Goal: Task Accomplishment & Management: Use online tool/utility

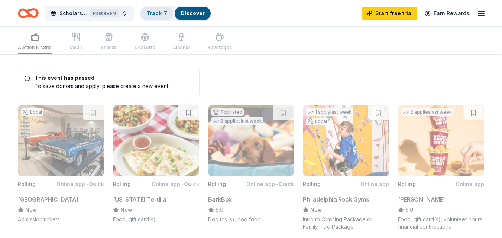
click at [159, 13] on link "Track · 7" at bounding box center [156, 13] width 21 height 6
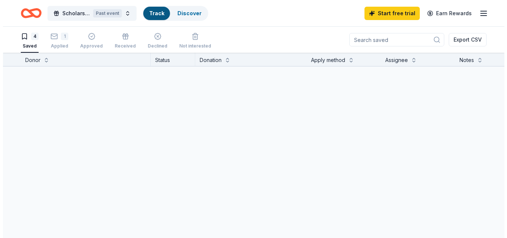
scroll to position [0, 0]
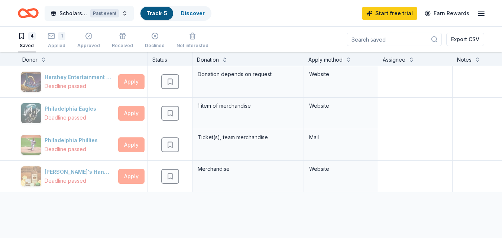
click at [68, 9] on span "Scholarships for Hope" at bounding box center [73, 13] width 28 height 9
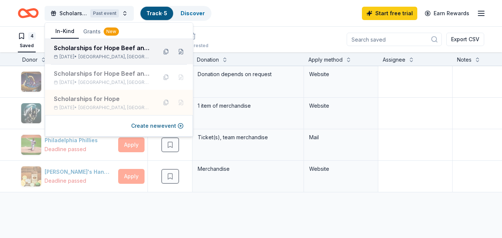
click at [100, 49] on div "Scholarships for Hope Beef and Ale" at bounding box center [102, 47] width 97 height 9
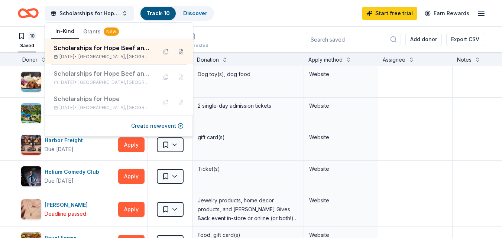
click at [248, 10] on div "Scholarships for Hope Beef and Ale Track · 10 Discover Start free trial Earn Re…" at bounding box center [251, 12] width 466 height 17
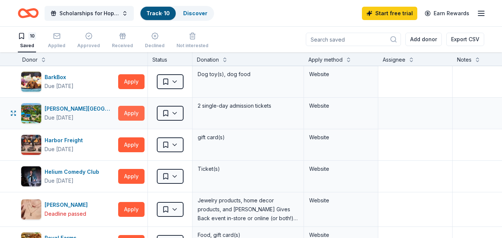
click at [129, 110] on button "Apply" at bounding box center [131, 113] width 26 height 15
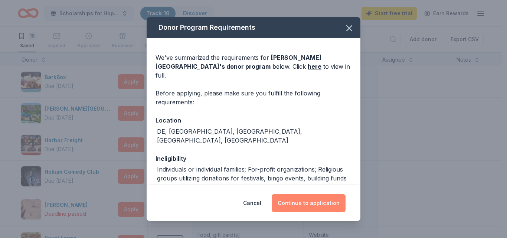
click at [300, 201] on button "Continue to application" at bounding box center [309, 203] width 74 height 18
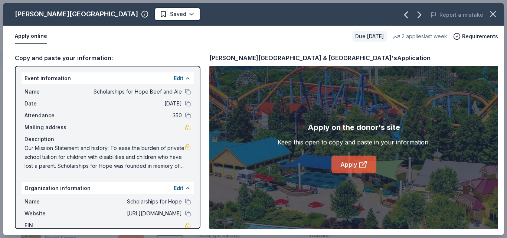
click at [349, 162] on link "Apply" at bounding box center [354, 165] width 45 height 18
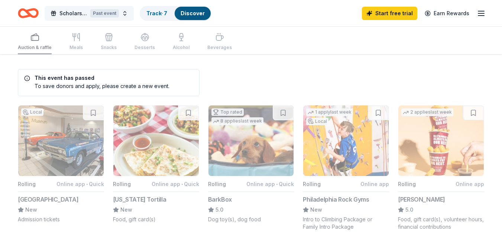
click at [123, 13] on button "Scholarships for Hope Past event" at bounding box center [89, 13] width 89 height 15
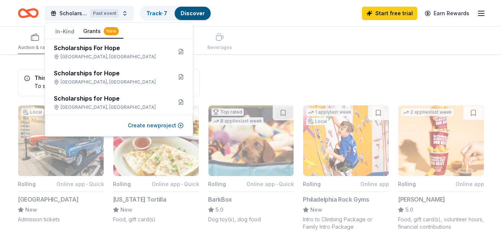
click at [88, 26] on button "Grants New" at bounding box center [101, 32] width 45 height 14
click at [110, 30] on div "New" at bounding box center [111, 31] width 15 height 8
click at [70, 12] on span "Scholarships for Hope" at bounding box center [73, 13] width 28 height 9
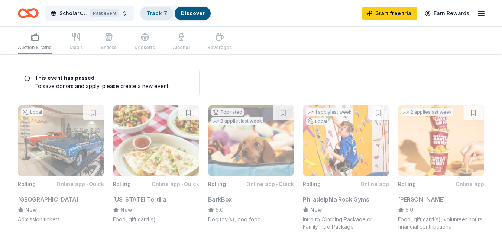
click at [153, 12] on link "Track · 7" at bounding box center [156, 13] width 21 height 6
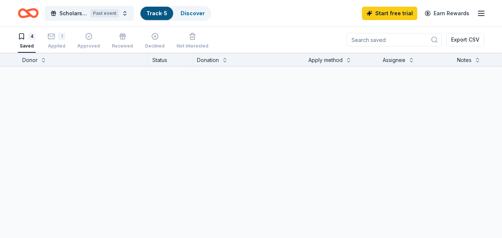
scroll to position [0, 0]
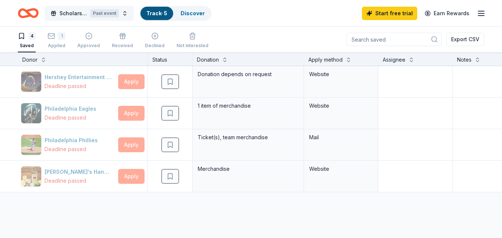
click at [72, 12] on span "Scholarships for Hope" at bounding box center [73, 13] width 28 height 9
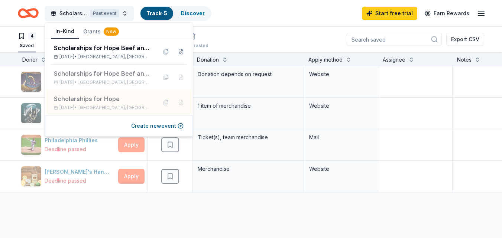
click at [232, 37] on div "4 Saved 1 Applied Approved Received Declined Not interested Export CSV" at bounding box center [251, 39] width 466 height 26
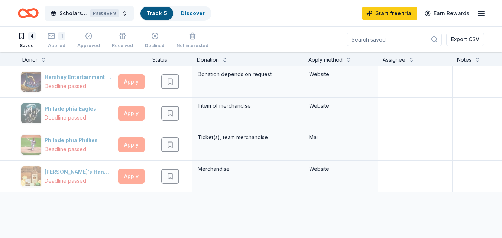
click at [58, 42] on div "1 Applied" at bounding box center [57, 40] width 18 height 16
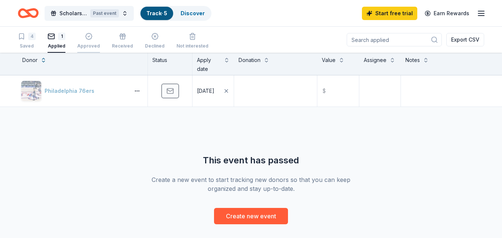
click at [89, 38] on icon "button" at bounding box center [88, 36] width 7 height 7
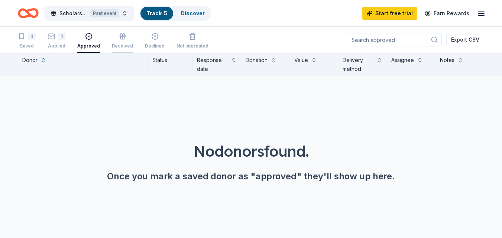
click at [123, 36] on icon "button" at bounding box center [123, 37] width 0 height 4
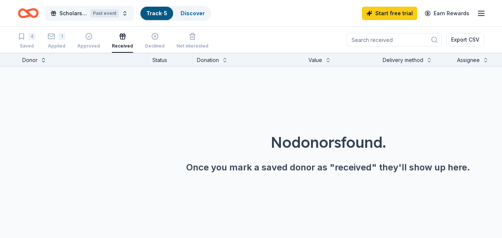
click at [125, 13] on button "Scholarships for Hope Past event" at bounding box center [89, 13] width 89 height 15
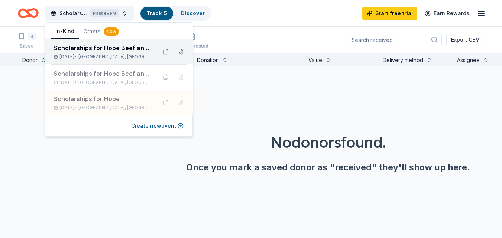
click at [72, 48] on div "Scholarships for Hope Beef and Ale" at bounding box center [102, 47] width 97 height 9
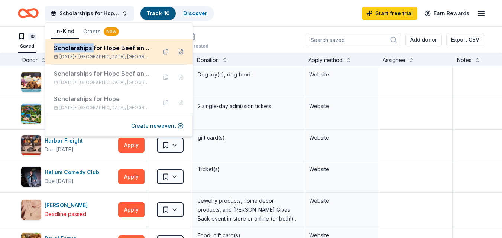
click at [72, 48] on div "Scholarships for Hope Beef and Ale" at bounding box center [102, 47] width 97 height 9
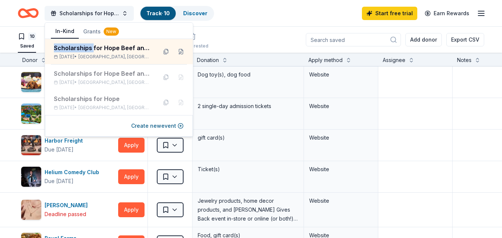
click at [257, 13] on div "Scholarships for Hope Beef and Ale Track · 10 Discover Start free trial Earn Re…" at bounding box center [251, 12] width 466 height 17
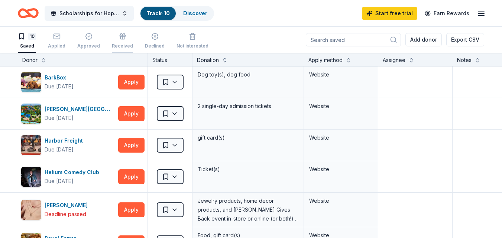
click at [120, 40] on div "Received" at bounding box center [122, 41] width 21 height 16
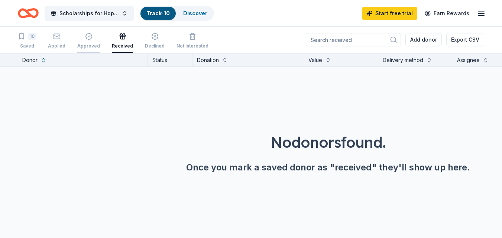
click at [88, 41] on div "Approved" at bounding box center [88, 41] width 23 height 16
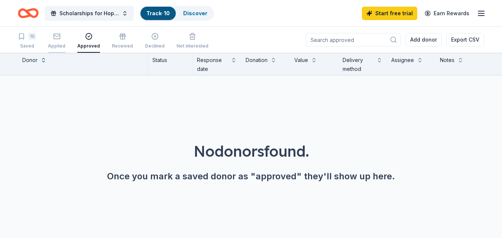
click at [56, 41] on div "Applied" at bounding box center [56, 41] width 17 height 16
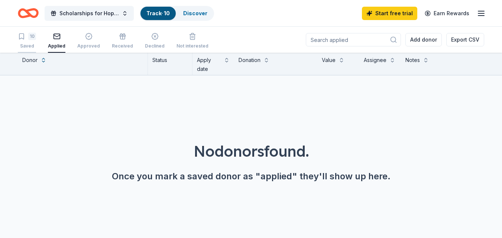
click at [28, 41] on div "10 Saved" at bounding box center [27, 41] width 18 height 16
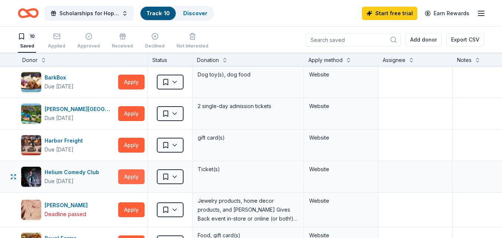
click at [123, 176] on button "Apply" at bounding box center [131, 176] width 26 height 15
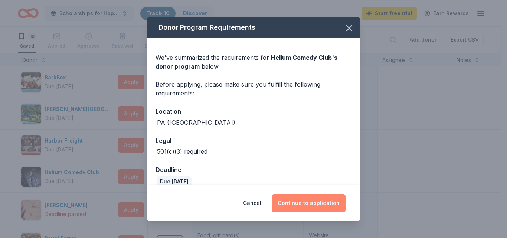
click at [291, 199] on button "Continue to application" at bounding box center [309, 203] width 74 height 18
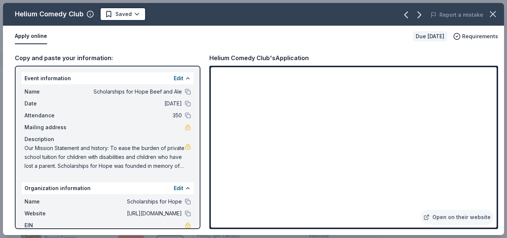
click at [32, 37] on button "Apply online" at bounding box center [31, 37] width 32 height 16
click at [462, 214] on link "Open on their website" at bounding box center [457, 217] width 73 height 15
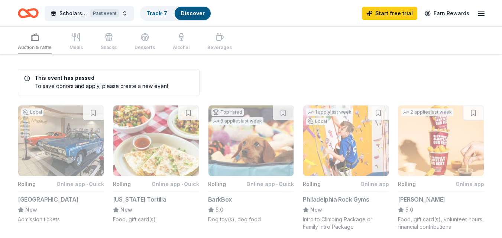
click at [58, 79] on h5 "This event has passed" at bounding box center [96, 77] width 145 height 5
click at [63, 13] on span "Scholarships for Hope" at bounding box center [73, 13] width 28 height 9
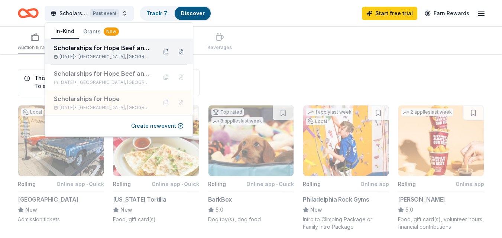
click at [165, 49] on button at bounding box center [166, 52] width 12 height 12
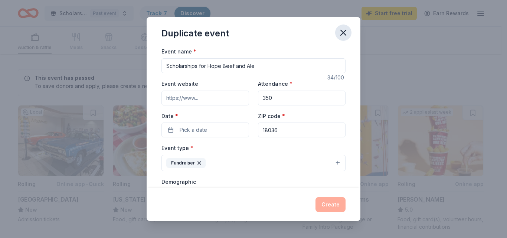
click at [346, 26] on button "button" at bounding box center [343, 33] width 16 height 16
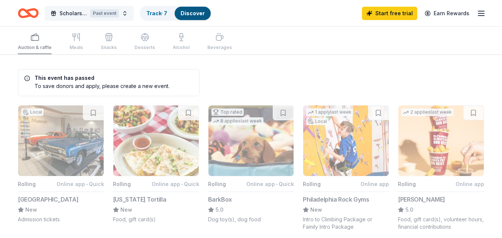
click at [59, 10] on button "Scholarships for Hope Past event" at bounding box center [89, 13] width 89 height 15
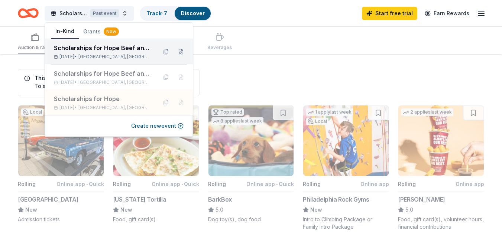
click at [65, 49] on div "Scholarships for Hope Beef and Ale" at bounding box center [102, 47] width 97 height 9
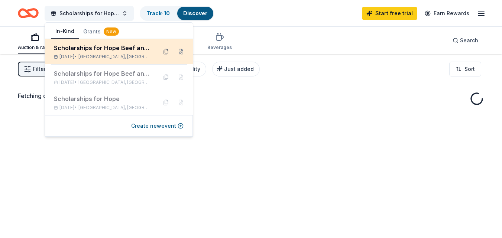
click at [164, 50] on button at bounding box center [166, 52] width 12 height 12
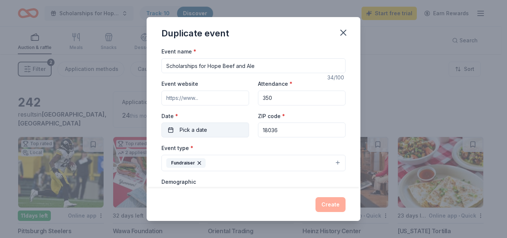
click at [216, 129] on button "Pick a date" at bounding box center [206, 130] width 88 height 15
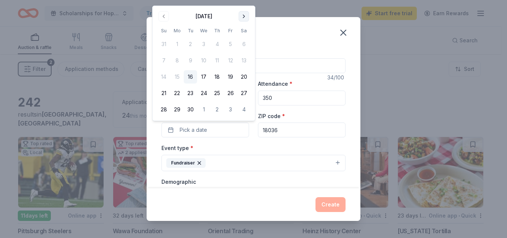
click at [243, 14] on button "Go to next month" at bounding box center [244, 16] width 10 height 10
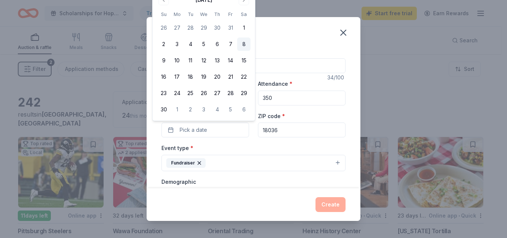
click at [245, 42] on button "8" at bounding box center [243, 44] width 13 height 13
click at [329, 203] on button "Create" at bounding box center [331, 204] width 30 height 15
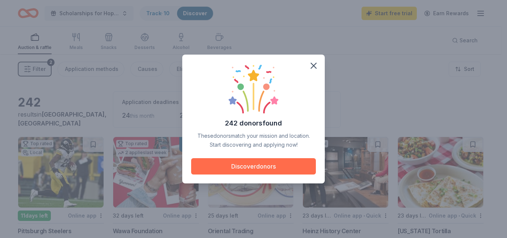
click at [256, 164] on button "Discover donors" at bounding box center [253, 166] width 125 height 16
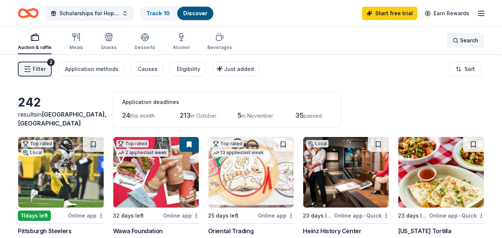
click at [469, 40] on span "Search" at bounding box center [469, 40] width 18 height 9
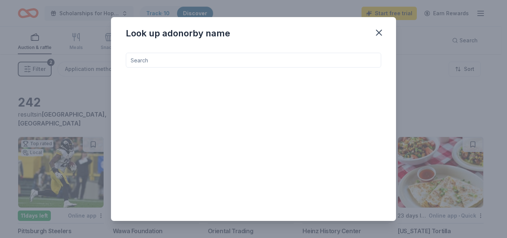
click at [171, 60] on input at bounding box center [253, 60] width 255 height 15
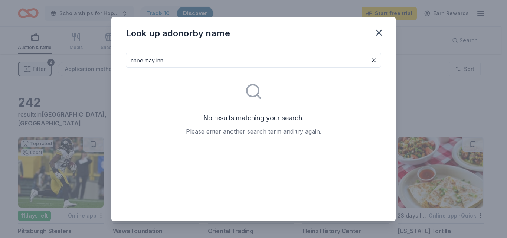
type input "cape may inn"
click at [380, 32] on icon "button" at bounding box center [379, 32] width 5 height 5
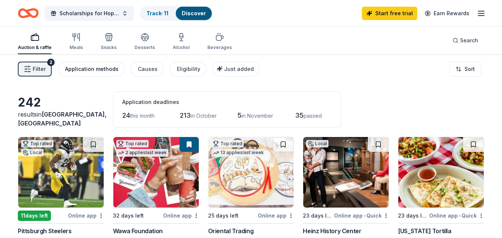
click at [100, 70] on div "Application methods" at bounding box center [91, 69] width 53 height 9
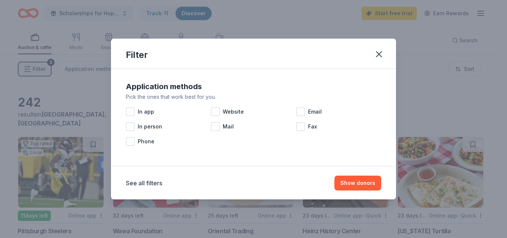
click at [262, 13] on div "Filter Application methods Pick the ones that work best for you. In app Website…" at bounding box center [253, 119] width 507 height 238
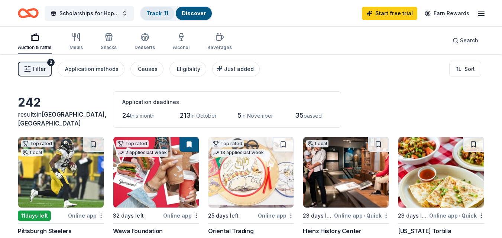
click at [156, 12] on link "Track · 11" at bounding box center [157, 13] width 22 height 6
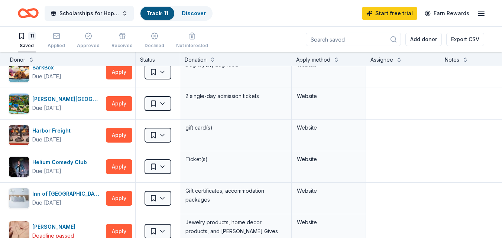
scroll to position [0, 12]
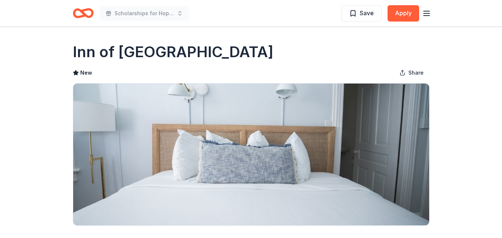
click at [428, 12] on icon "button" at bounding box center [426, 13] width 9 height 9
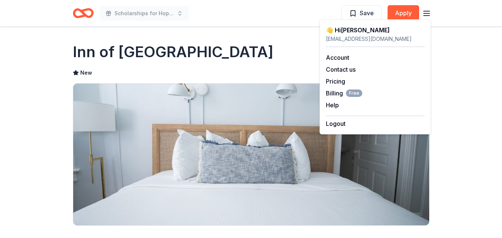
click at [283, 50] on div "Inn of [GEOGRAPHIC_DATA]" at bounding box center [251, 52] width 356 height 21
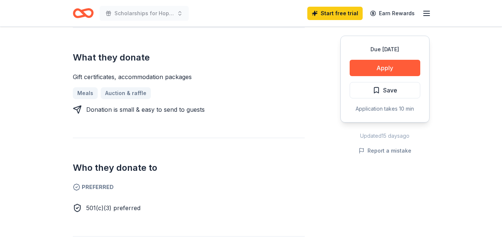
scroll to position [282, 0]
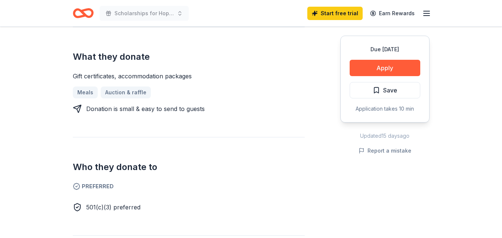
click at [206, 163] on div "Who they donate to Preferred 501(c)(3) preferred" at bounding box center [189, 174] width 232 height 75
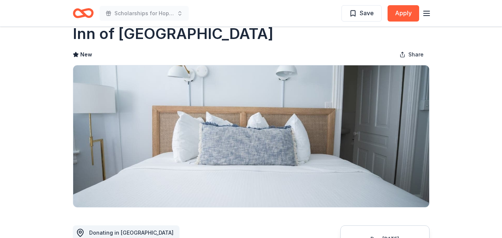
scroll to position [0, 0]
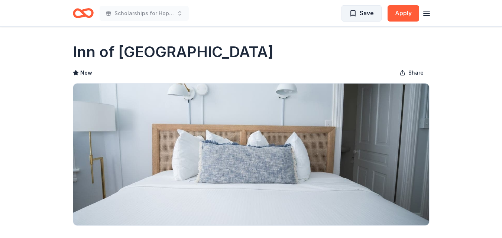
click at [360, 13] on span "Save" at bounding box center [366, 13] width 14 height 10
